Goal: Information Seeking & Learning: Learn about a topic

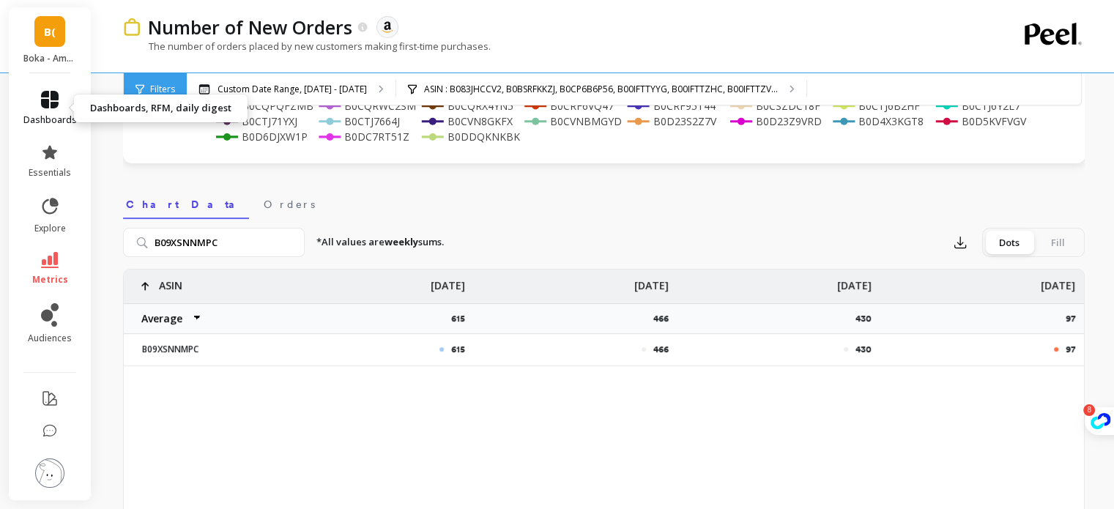
drag, startPoint x: 0, startPoint y: 0, endPoint x: 60, endPoint y: 115, distance: 129.7
click at [60, 115] on span "dashboards" at bounding box center [49, 120] width 53 height 12
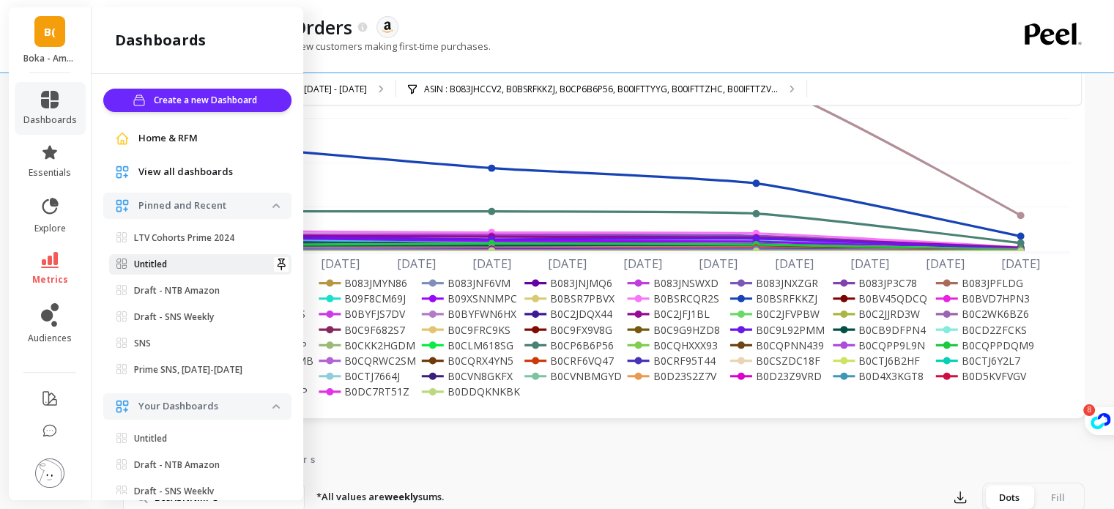
scroll to position [108, 0]
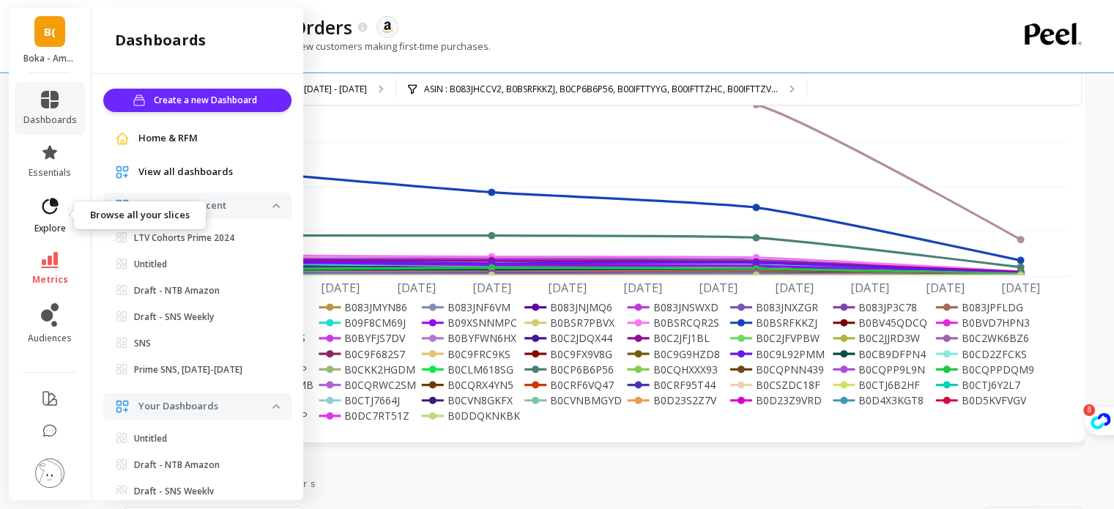
click at [51, 206] on icon at bounding box center [50, 206] width 16 height 16
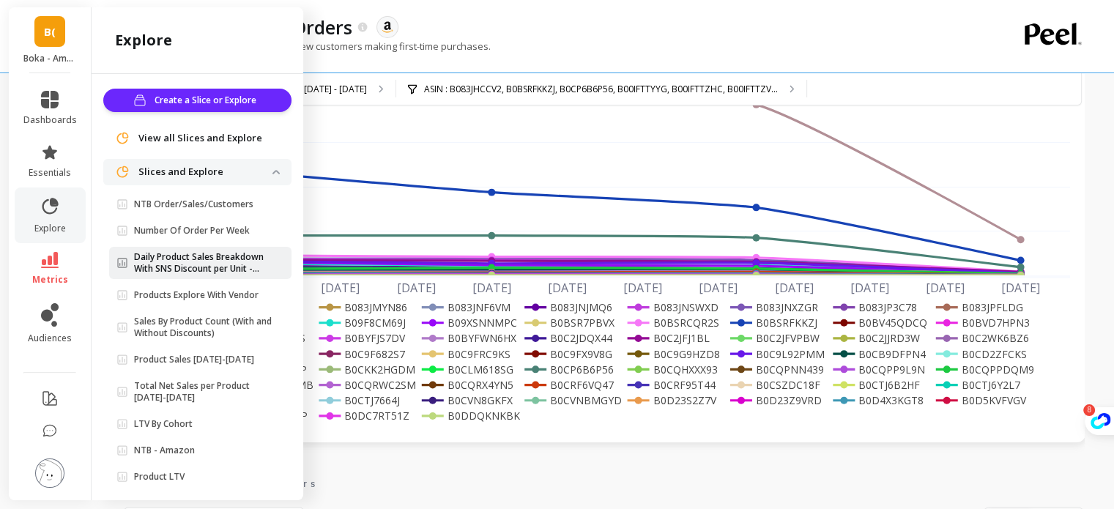
scroll to position [12, 0]
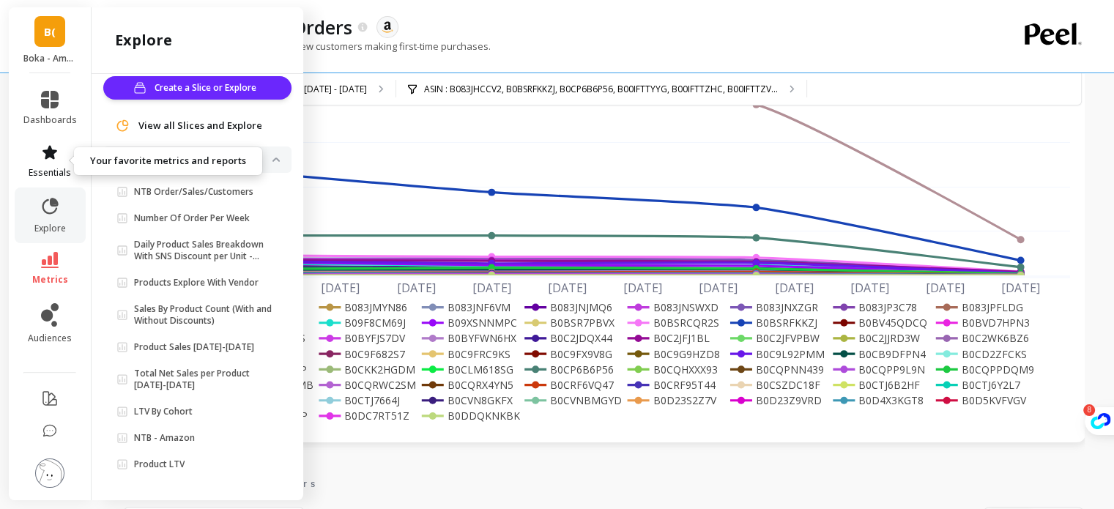
click at [60, 166] on link "essentials" at bounding box center [49, 161] width 53 height 35
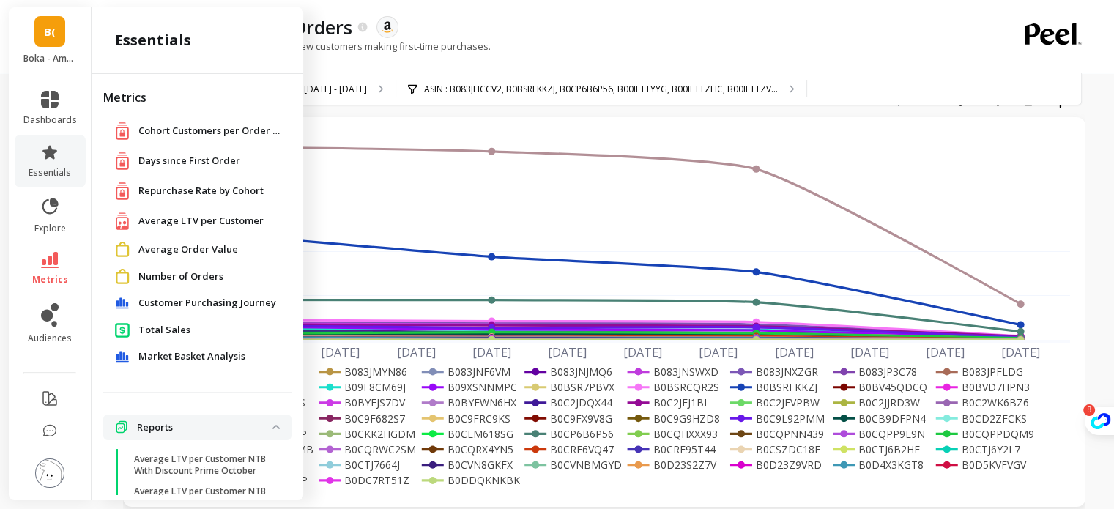
scroll to position [156, 0]
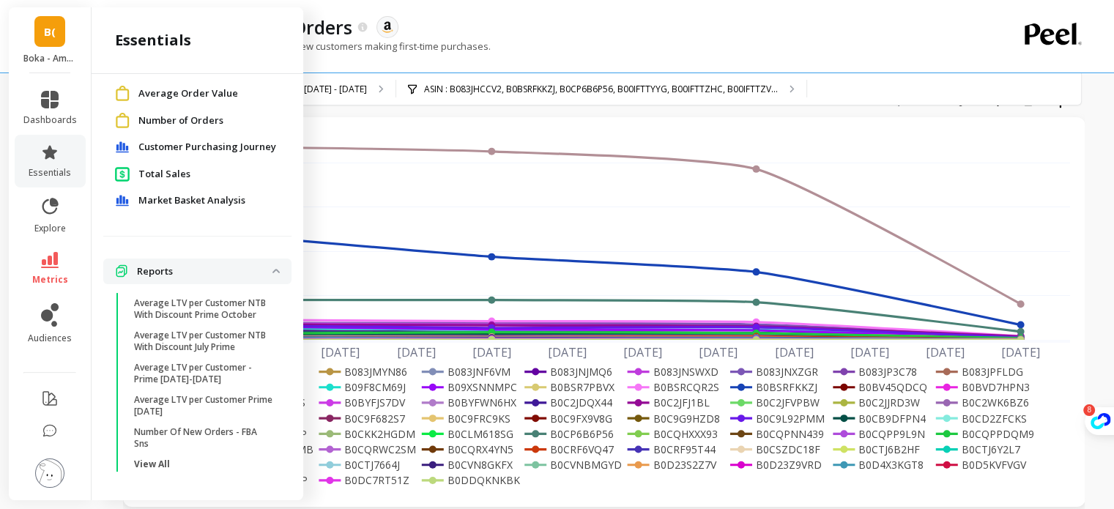
click at [598, 125] on div "[DATE] Aug [DATE] Aug [DATE] Aug [DATE] Aug [DATE] Aug [DATE] [DATE] 0.0 2,000 …" at bounding box center [604, 312] width 962 height 390
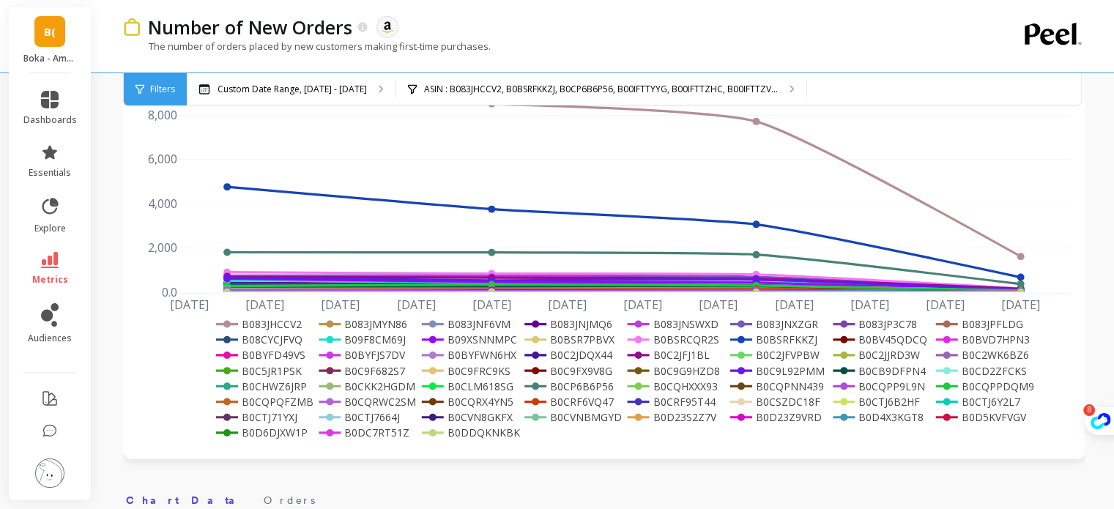
scroll to position [116, 0]
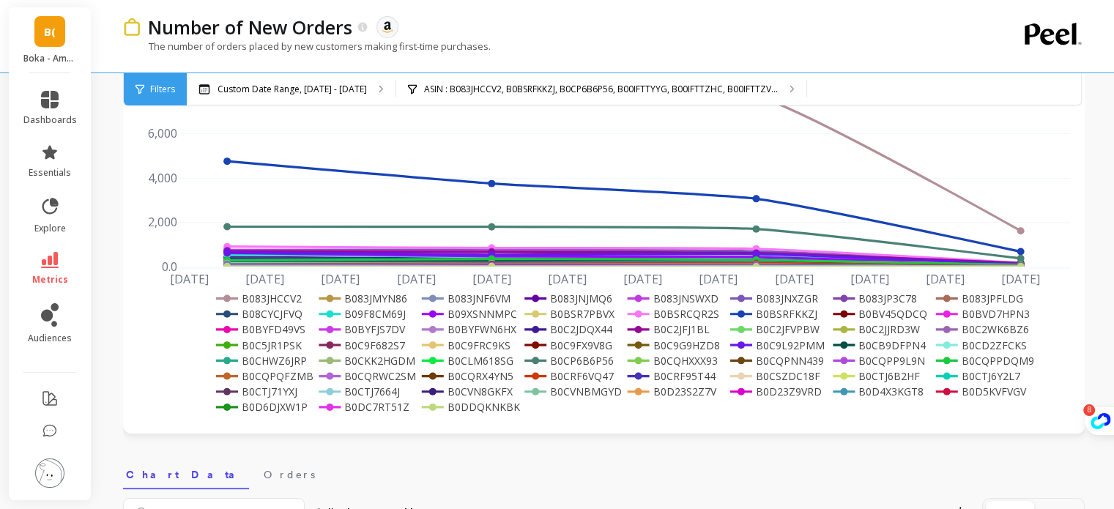
click at [491, 310] on rect at bounding box center [467, 313] width 99 height 15
click at [486, 310] on rect at bounding box center [467, 313] width 99 height 15
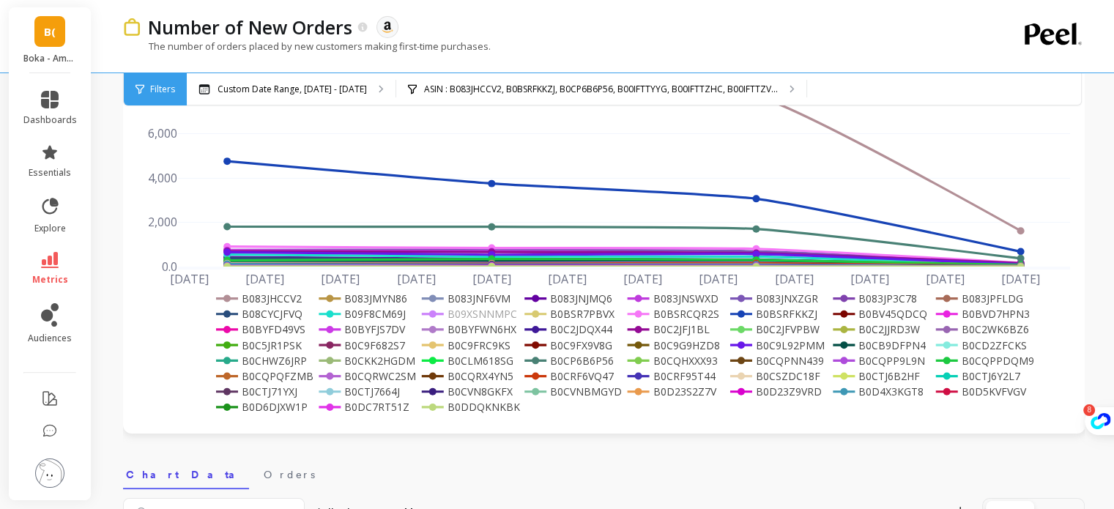
click at [486, 310] on rect at bounding box center [467, 313] width 99 height 15
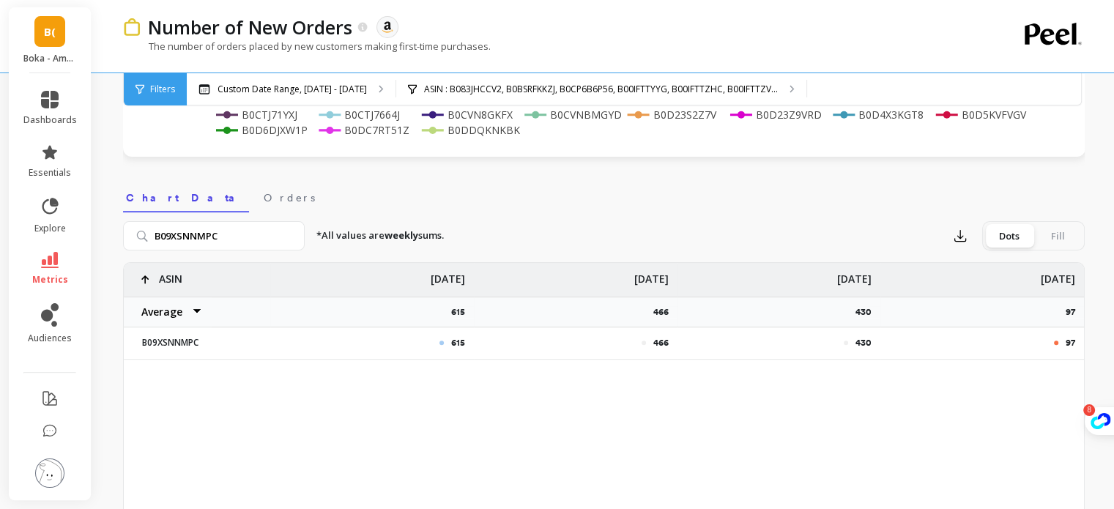
scroll to position [409, 0]
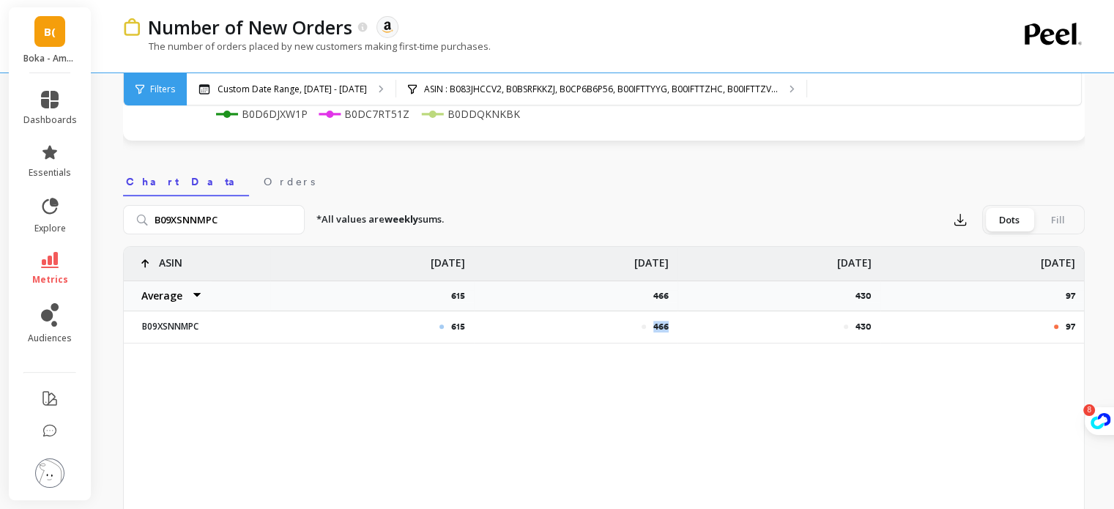
drag, startPoint x: 651, startPoint y: 324, endPoint x: 685, endPoint y: 324, distance: 34.4
click at [685, 324] on div "615 466 430 97 ASIN Average Sum Max Min [DATE] 615 [DATE] 466 [DATE] 430 [DATE]…" at bounding box center [604, 295] width 960 height 97
click at [741, 436] on div "615 466 430 97 ASIN Average Sum Max Min [DATE] 615 [DATE] 466 [DATE] 430 [DATE]…" at bounding box center [603, 476] width 961 height 461
click at [647, 181] on nav "Chart Data Orders" at bounding box center [603, 180] width 961 height 34
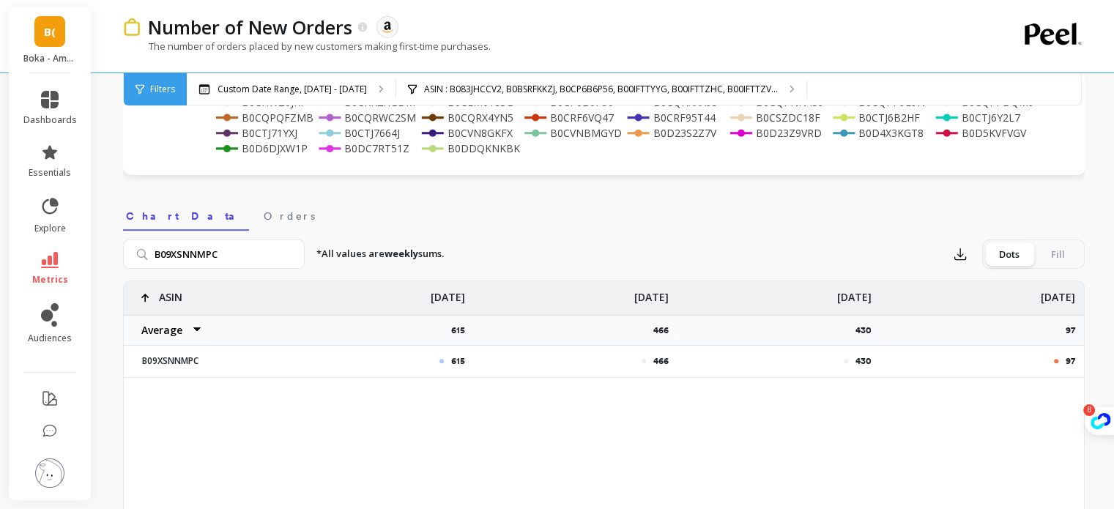
scroll to position [445, 0]
